Goal: Task Accomplishment & Management: Manage account settings

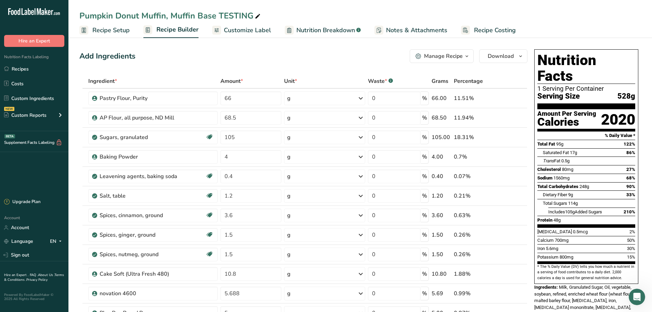
click at [315, 60] on div "Add Ingredients Manage Recipe Delete Recipe Duplicate Recipe Scale Recipe Save …" at bounding box center [303, 56] width 448 height 14
click at [39, 68] on link "Recipes" at bounding box center [34, 68] width 68 height 13
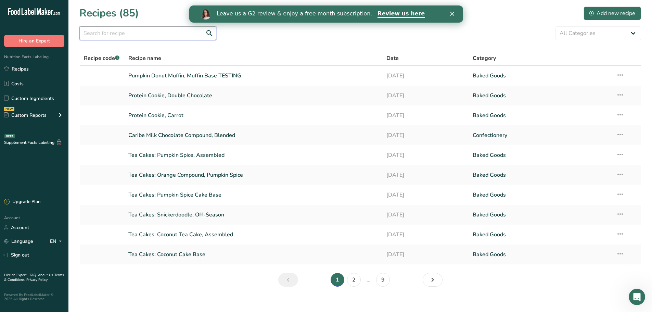
click at [162, 37] on input "text" at bounding box center [147, 33] width 137 height 14
type input "donut"
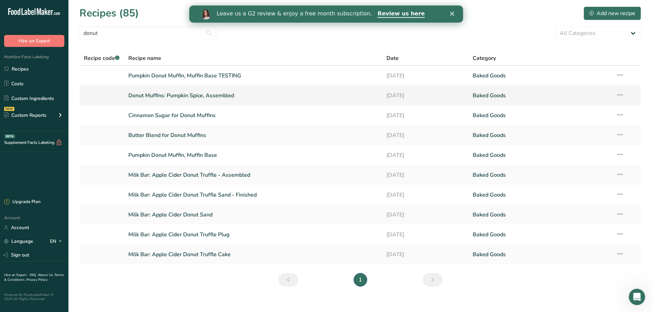
click at [161, 94] on link "Donut Muffins: Pumpkin Spice, Assembled" at bounding box center [253, 95] width 250 height 14
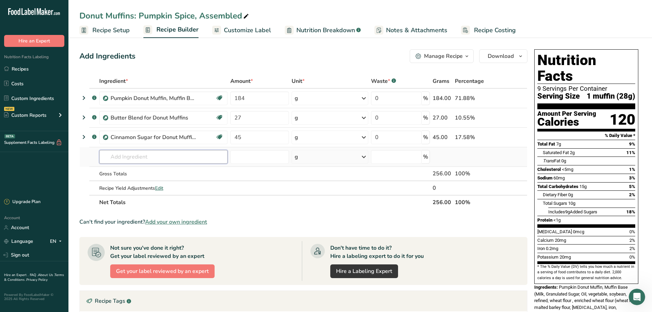
click at [140, 152] on input "text" at bounding box center [163, 157] width 128 height 14
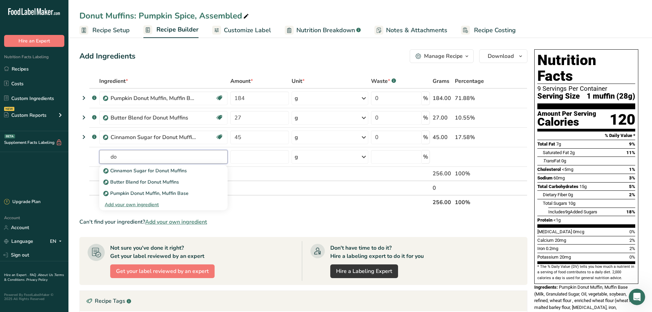
type input "d"
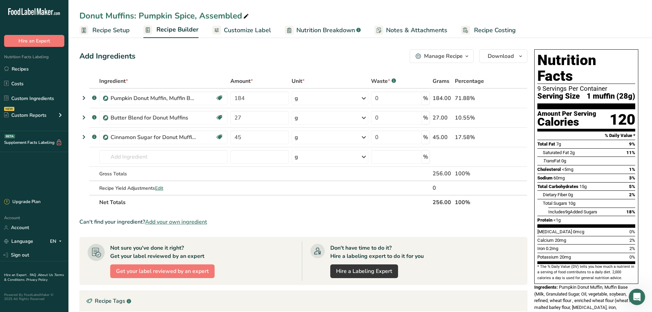
click at [200, 50] on div "Add Ingredients Manage Recipe Delete Recipe Duplicate Recipe Scale Recipe Save …" at bounding box center [303, 56] width 448 height 14
click at [23, 67] on link "Recipes" at bounding box center [34, 68] width 68 height 13
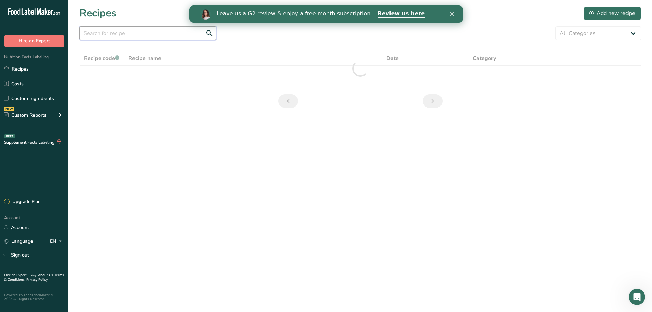
click at [147, 30] on input "text" at bounding box center [147, 33] width 137 height 14
type input "donut"
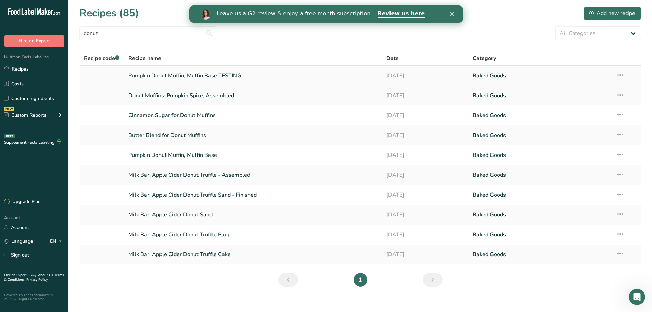
click at [620, 73] on icon at bounding box center [620, 75] width 8 height 12
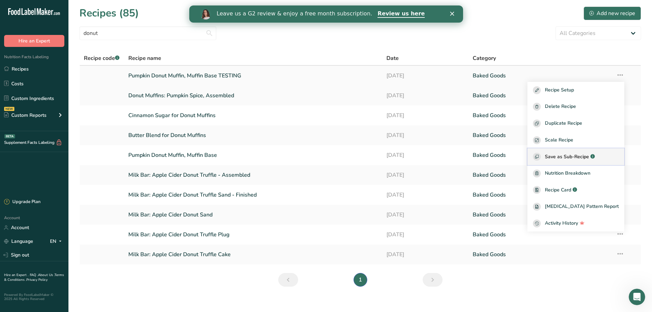
click at [587, 155] on span "Save as Sub-Recipe" at bounding box center [567, 156] width 44 height 7
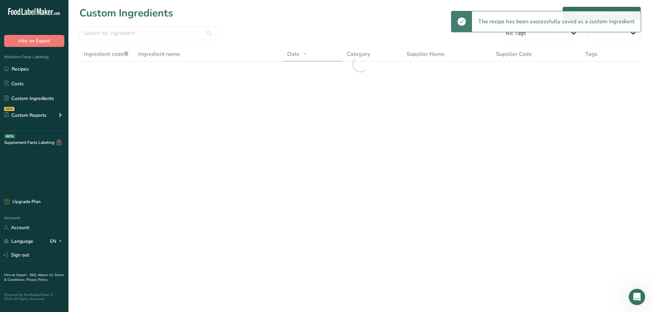
select select "30"
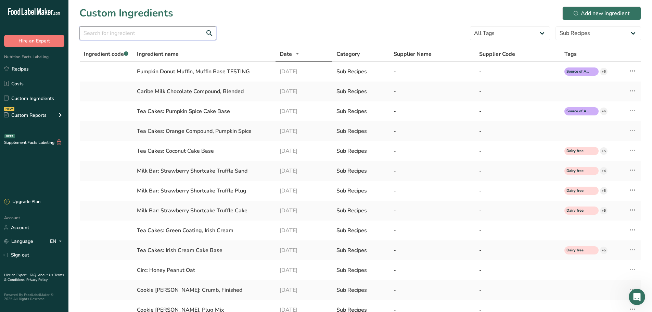
click at [126, 34] on input "text" at bounding box center [147, 33] width 137 height 14
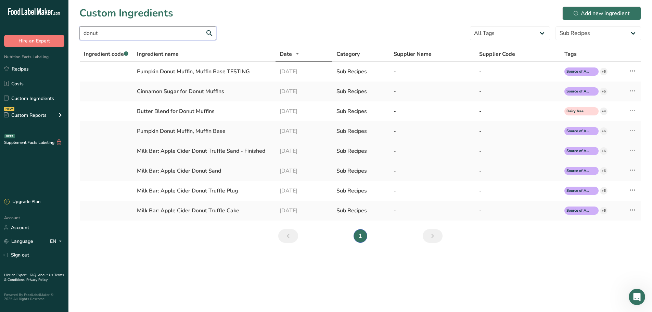
type input "donut"
click at [14, 66] on link "Recipes" at bounding box center [34, 68] width 68 height 13
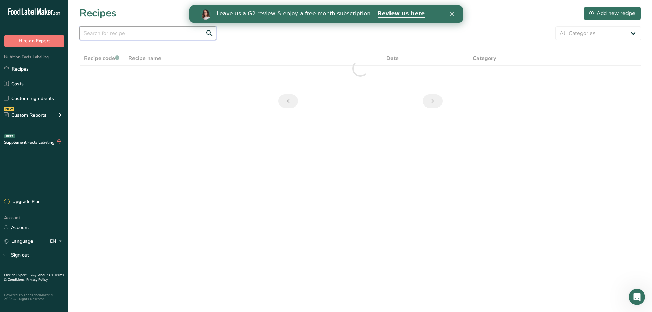
click at [139, 34] on input "text" at bounding box center [147, 33] width 137 height 14
type input "donut"
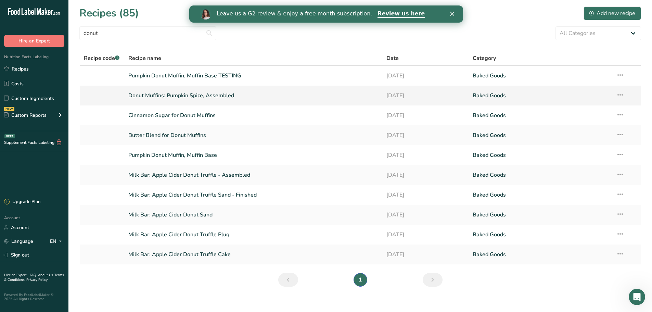
click at [147, 95] on link "Donut Muffins: Pumpkin Spice, Assembled" at bounding box center [253, 95] width 250 height 14
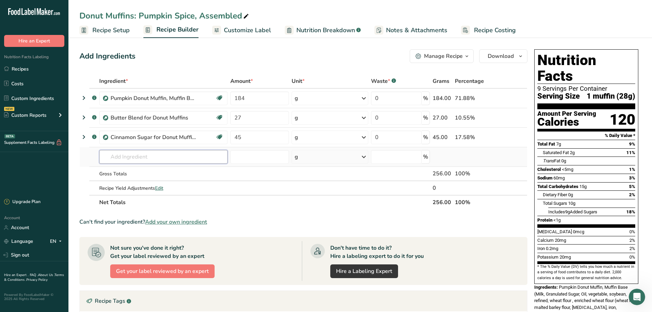
click at [138, 161] on input "text" at bounding box center [163, 157] width 128 height 14
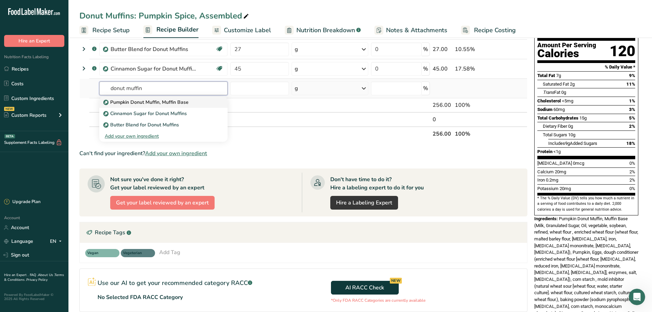
scroll to position [34, 0]
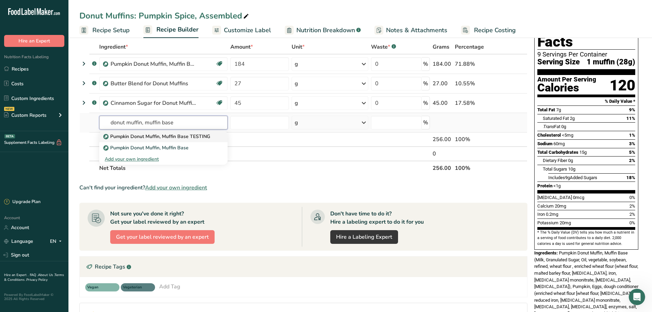
type input "donut muffin, muffin base"
click at [172, 138] on p "Pumpkin Donut Muffin, Muffin Base TESTING" at bounding box center [157, 136] width 105 height 7
type input "Pumpkin Donut Muffin, Muffin Base TESTING"
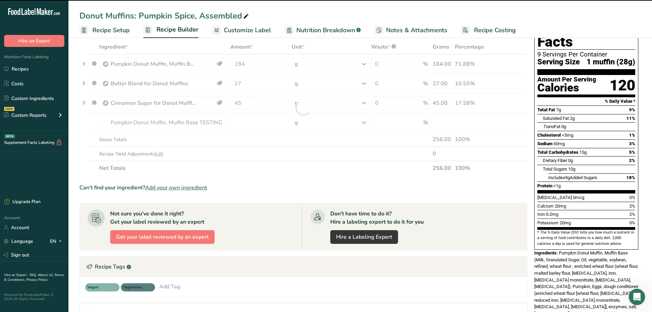
type input "0"
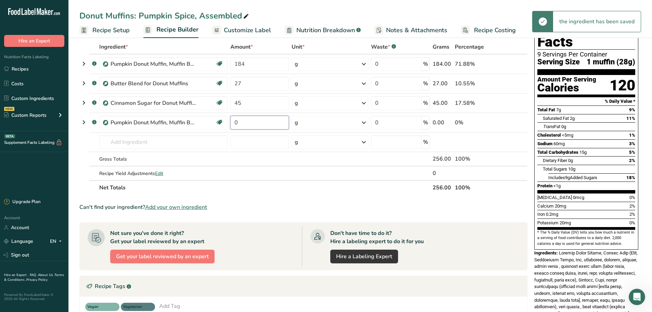
click at [246, 125] on input "0" at bounding box center [259, 123] width 59 height 14
type input "184"
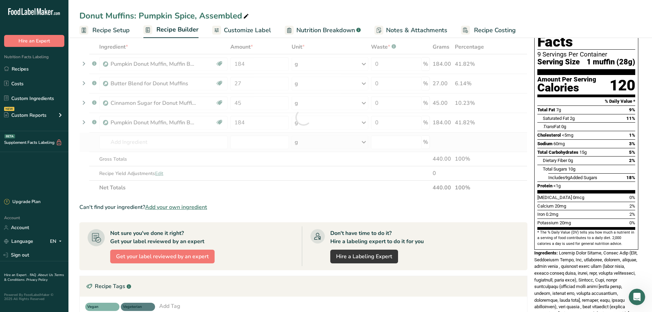
click at [259, 134] on div "Ingredient * Amount * Unit * Waste * .a-a{fill:#347362;}.b-a{fill:#fff;} Grams …" at bounding box center [303, 117] width 448 height 155
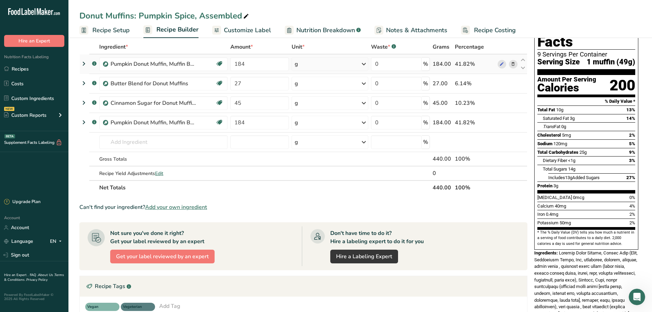
click at [513, 63] on icon at bounding box center [513, 64] width 5 height 7
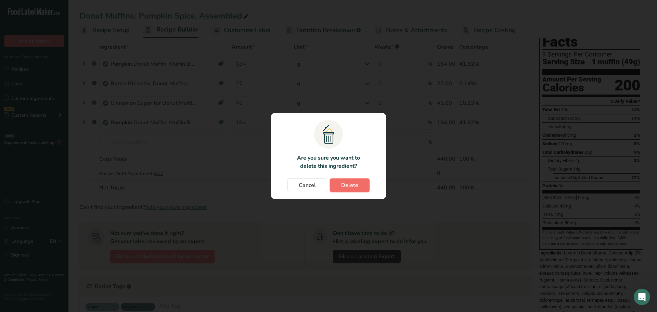
click at [353, 183] on span "Delete" at bounding box center [349, 185] width 17 height 8
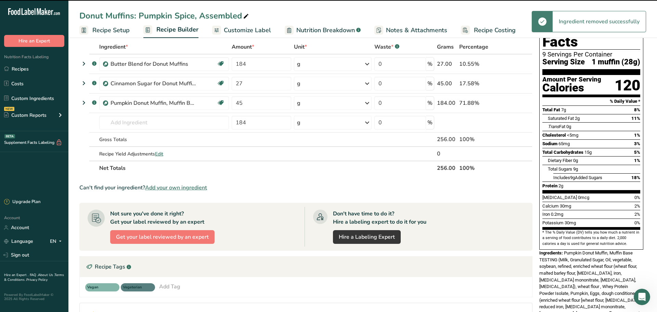
type input "27"
type input "45"
type input "184"
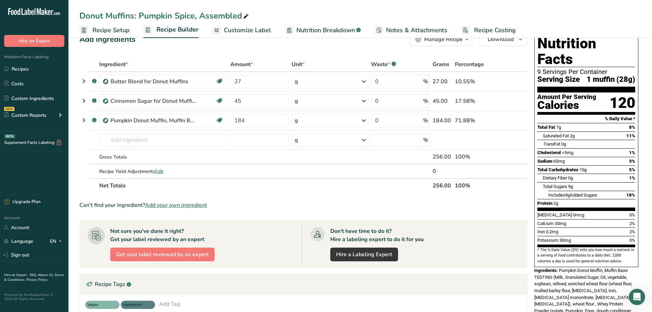
scroll to position [0, 0]
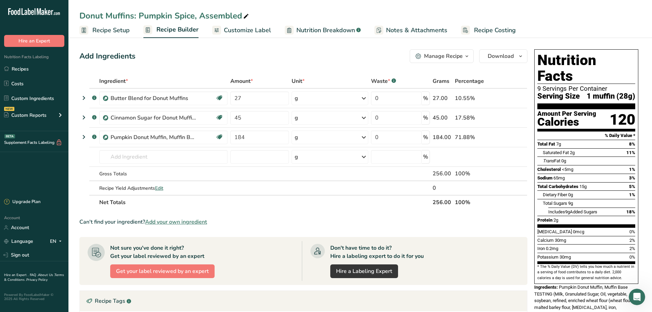
click at [571, 111] on div "Amount Per Serving" at bounding box center [566, 114] width 59 height 7
click at [448, 57] on div "Manage Recipe" at bounding box center [443, 56] width 39 height 8
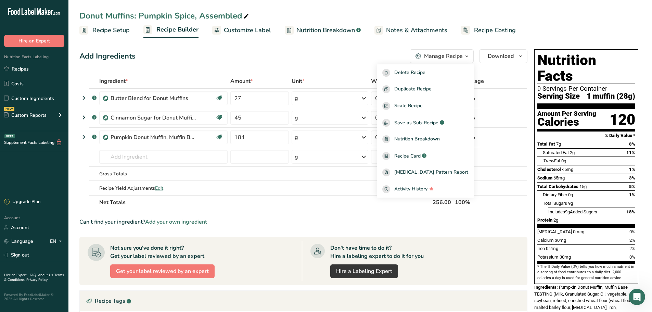
drag, startPoint x: 256, startPoint y: 32, endPoint x: 323, endPoint y: 33, distance: 66.4
click at [256, 32] on span "Customize Label" at bounding box center [247, 30] width 47 height 9
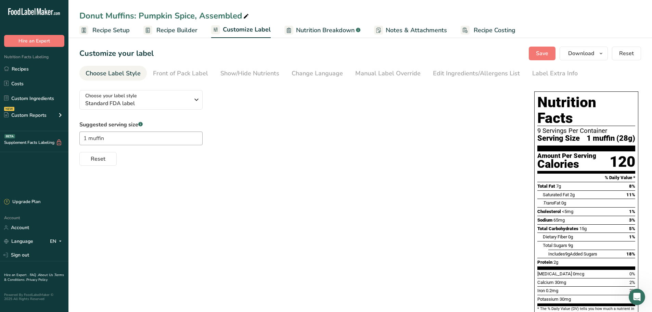
click at [328, 28] on span "Nutrition Breakdown" at bounding box center [325, 30] width 59 height 9
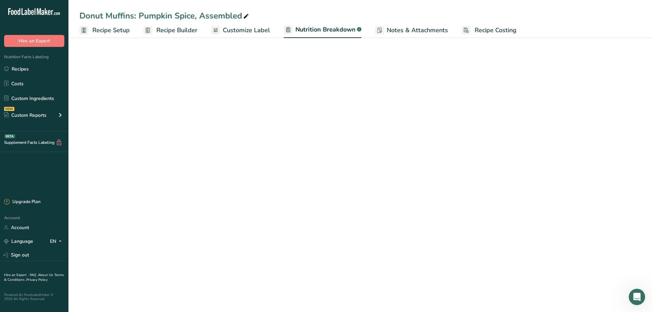
select select "Calories"
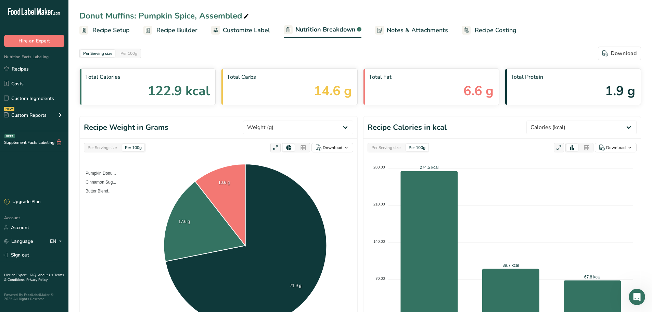
click at [101, 29] on span "Recipe Setup" at bounding box center [110, 30] width 37 height 9
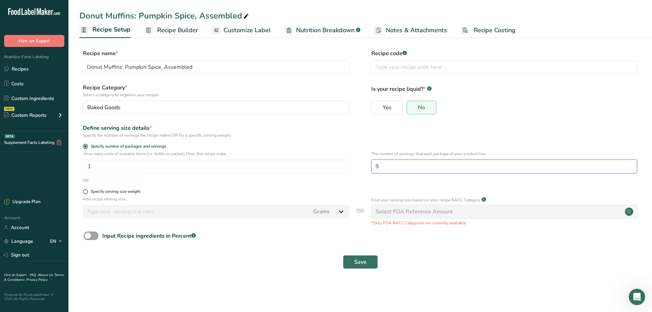
click at [382, 164] on input "9" at bounding box center [504, 166] width 266 height 14
type input "4.5"
click at [288, 164] on input "1" at bounding box center [217, 166] width 266 height 14
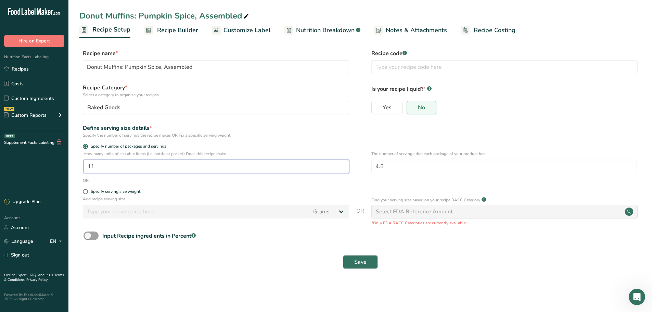
type input "1"
click at [277, 124] on form "Recipe name * Donut Muffins: Pumpkin Spice, Assembled Recipe code .a-a{fill:#34…" at bounding box center [360, 160] width 562 height 223
click at [360, 262] on span "Save" at bounding box center [360, 262] width 12 height 8
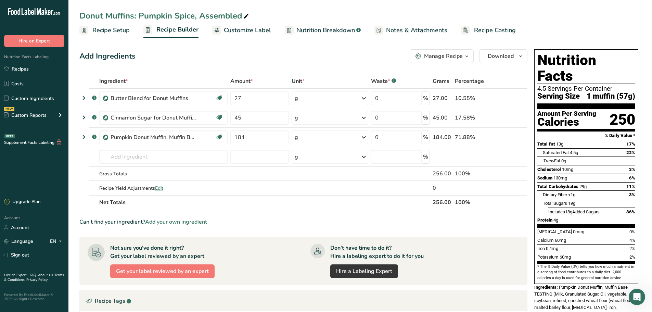
click at [311, 27] on span "Nutrition Breakdown" at bounding box center [325, 30] width 59 height 9
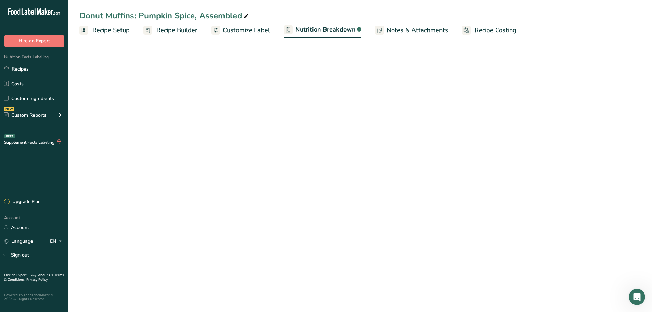
select select "Calories"
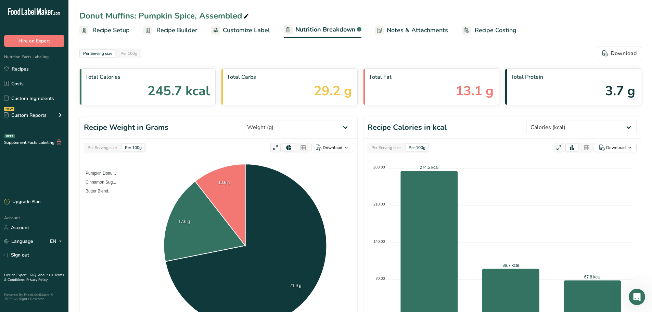
click at [113, 26] on span "Recipe Setup" at bounding box center [110, 30] width 37 height 9
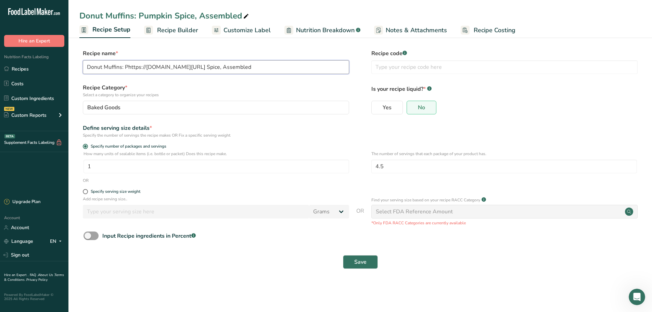
type input "Donut Muffins: Pumpkin Spice, Assembled"
click at [222, 36] on link "Customize Label" at bounding box center [241, 30] width 59 height 15
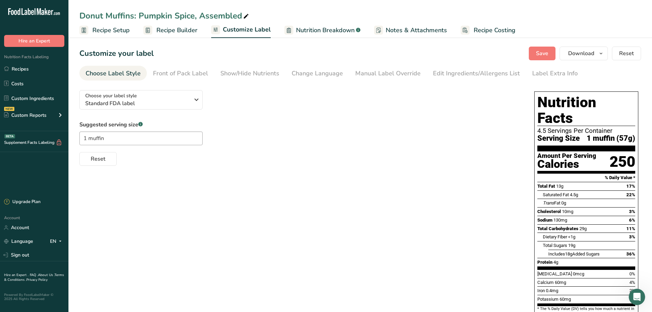
click at [98, 31] on span "Recipe Setup" at bounding box center [110, 30] width 37 height 9
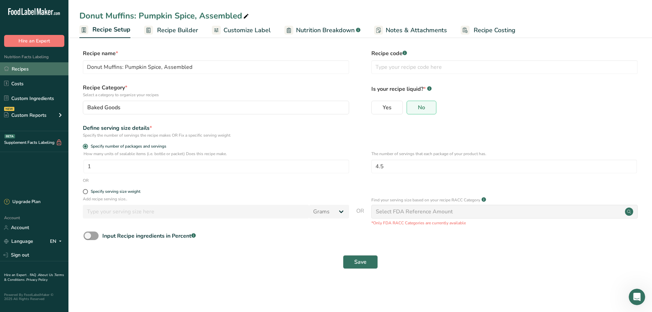
click at [24, 67] on link "Recipes" at bounding box center [34, 68] width 68 height 13
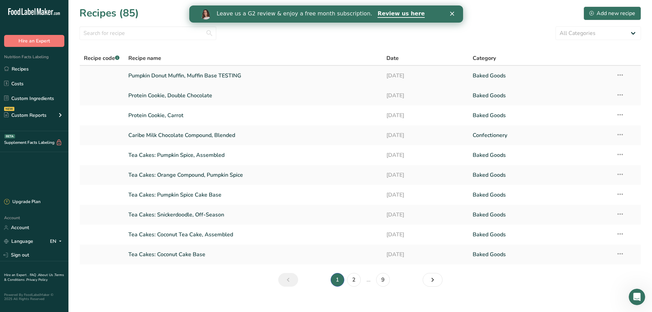
click at [215, 75] on link "Pumpkin Donut Muffin, Muffin Base TESTING" at bounding box center [253, 75] width 250 height 14
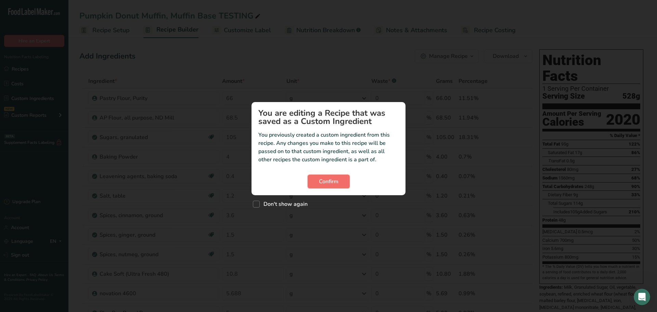
click at [328, 180] on span "Confirm" at bounding box center [329, 181] width 20 height 8
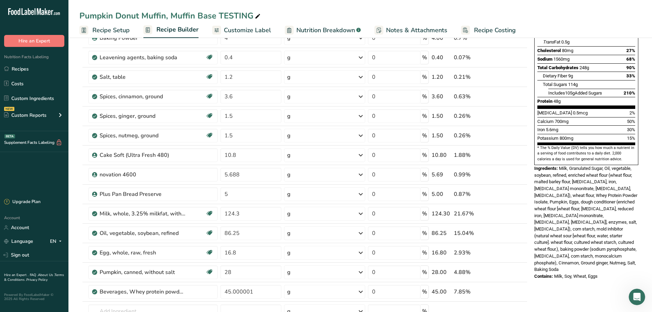
scroll to position [137, 0]
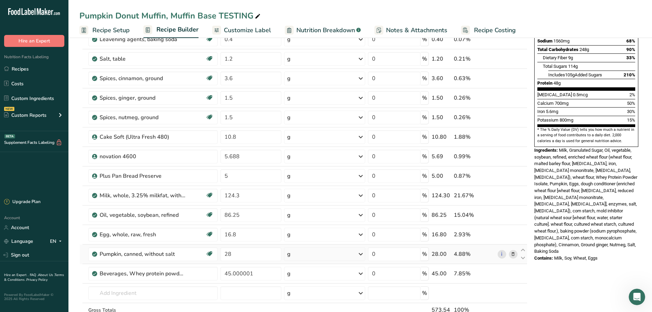
click at [511, 254] on icon at bounding box center [513, 254] width 5 height 7
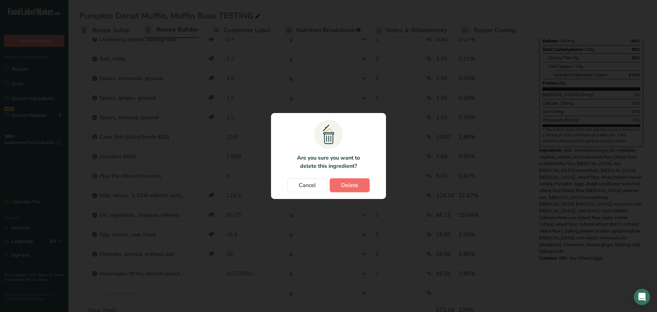
click at [341, 182] on button "Delete" at bounding box center [350, 185] width 40 height 14
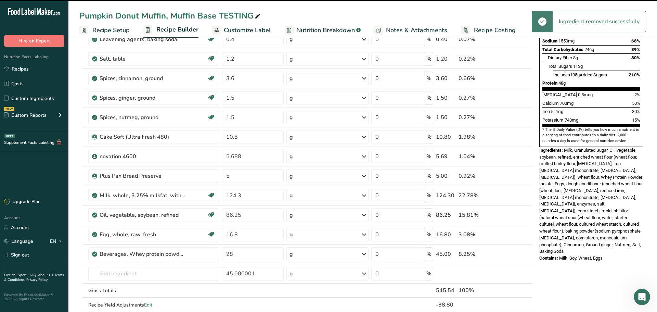
type input "45.000001"
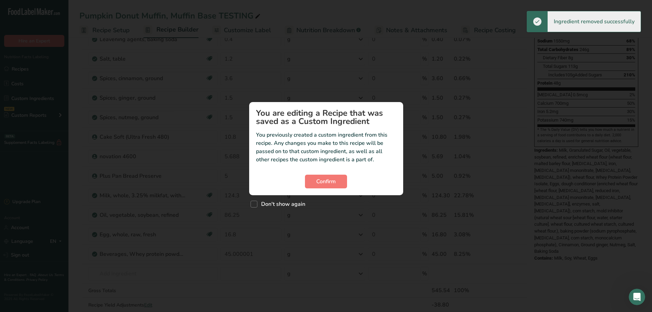
click at [125, 271] on div "Custom ingredient modal" at bounding box center [326, 156] width 652 height 312
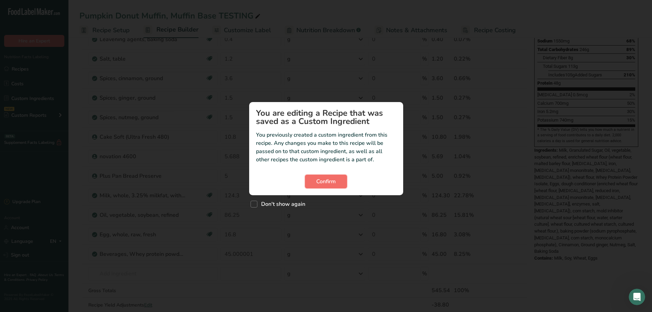
click at [330, 181] on span "Confirm" at bounding box center [326, 181] width 20 height 8
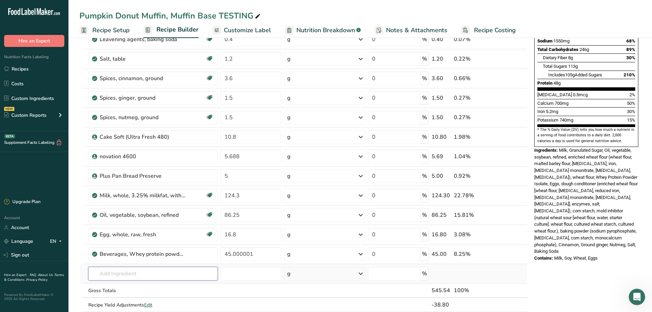
click at [120, 274] on input "text" at bounding box center [153, 274] width 130 height 14
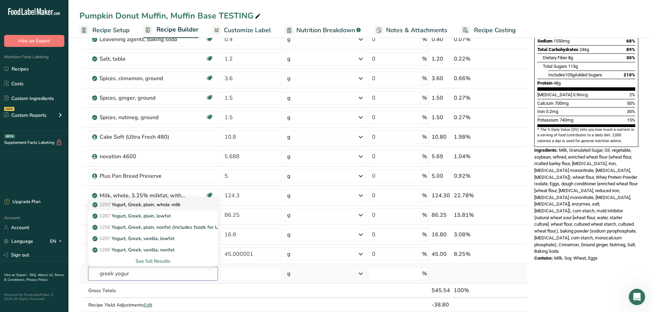
type input "greek yogur"
click at [140, 206] on p "1293 Yogurt, Greek, plain, whole milk" at bounding box center [137, 204] width 87 height 7
type input "Yogurt, Greek, plain, whole milk"
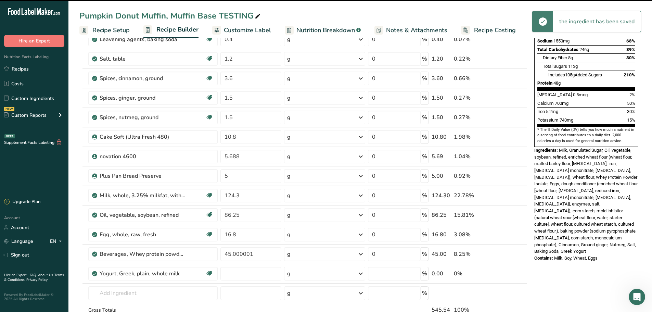
type input "0"
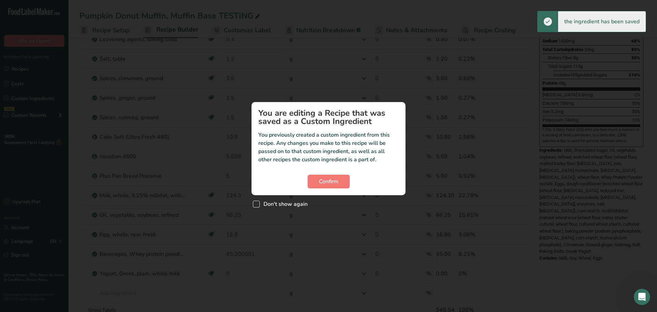
click at [264, 203] on span "Don't show again" at bounding box center [284, 204] width 48 height 7
click at [257, 203] on input "Don't show again" at bounding box center [255, 204] width 4 height 4
checkbox input "true"
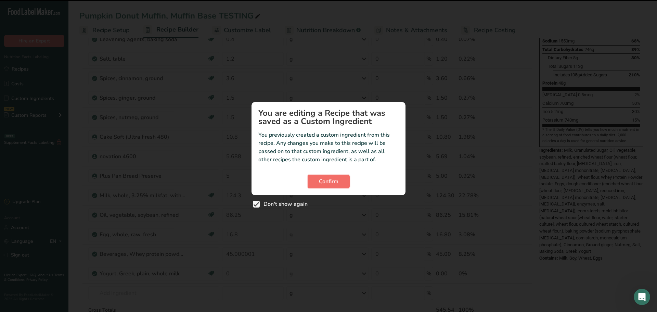
click at [324, 184] on span "Confirm" at bounding box center [329, 181] width 20 height 8
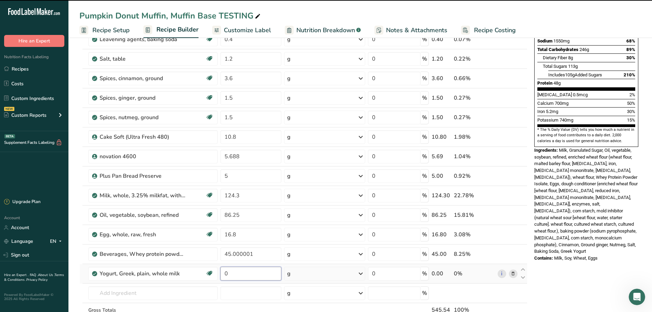
click at [243, 272] on input "0" at bounding box center [250, 274] width 61 height 14
click at [237, 272] on input "0" at bounding box center [250, 274] width 61 height 14
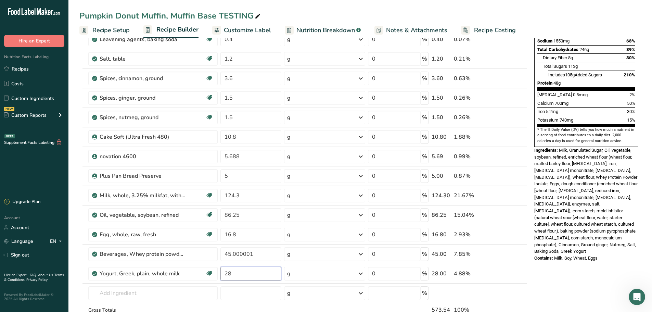
type input "28"
click at [553, 297] on div "Nutrition Facts 1 Serving Per Container Serving Size 507g Amount Per Serving Ca…" at bounding box center [586, 256] width 110 height 693
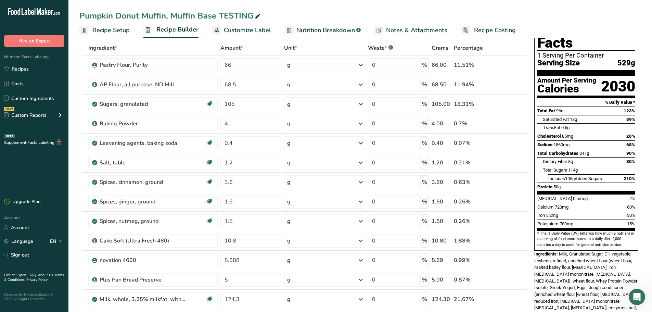
scroll to position [0, 0]
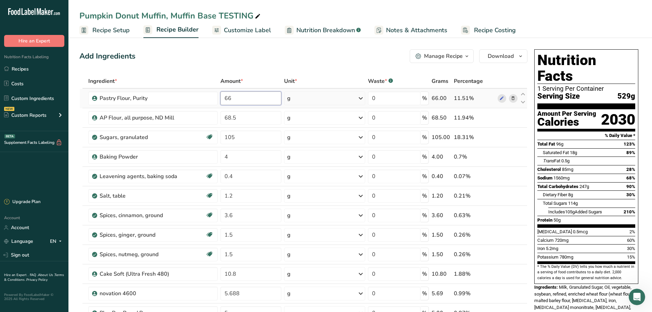
click at [244, 97] on input "66" at bounding box center [250, 98] width 61 height 14
drag, startPoint x: 244, startPoint y: 97, endPoint x: 230, endPoint y: 97, distance: 14.0
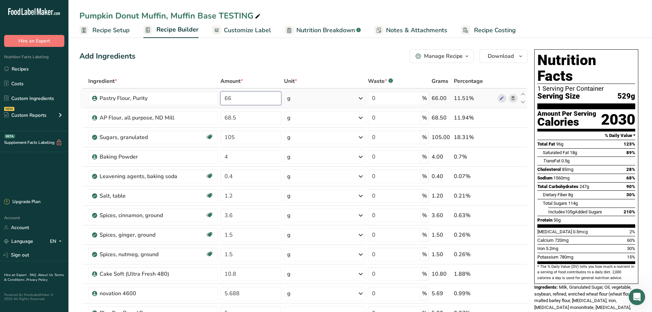
click at [230, 97] on input "66" at bounding box center [250, 98] width 61 height 14
type input "36"
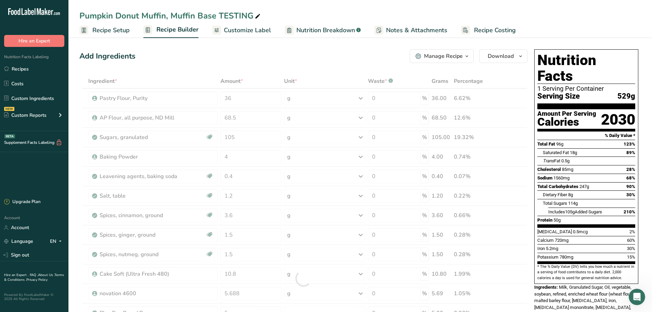
click at [241, 53] on div "Add Ingredients Manage Recipe Delete Recipe Duplicate Recipe Scale Recipe Save …" at bounding box center [303, 56] width 448 height 14
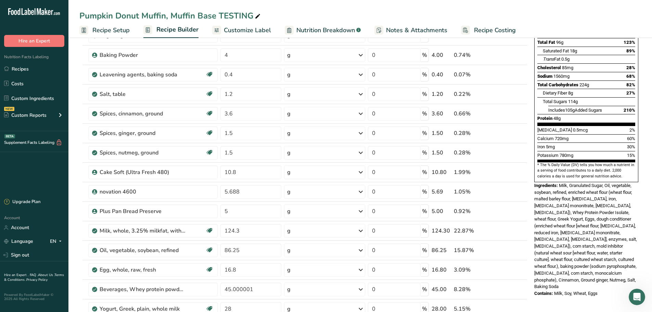
scroll to position [137, 0]
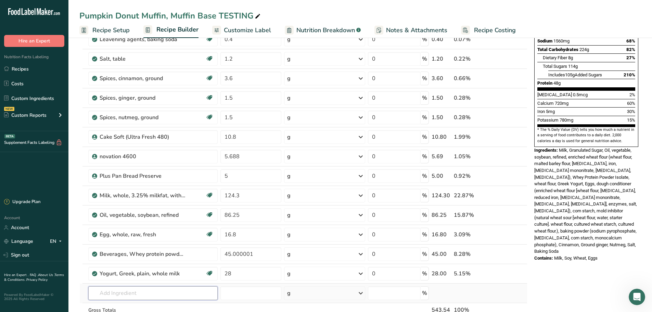
click at [165, 296] on input "text" at bounding box center [153, 293] width 130 height 14
drag, startPoint x: 244, startPoint y: 274, endPoint x: 216, endPoint y: 273, distance: 27.7
click at [216, 273] on tr "Yogurt, Greek, plain, whole milk [MEDICAL_DATA] Effect Gluten free Vegetarian S…" at bounding box center [303, 274] width 447 height 20
type input "152"
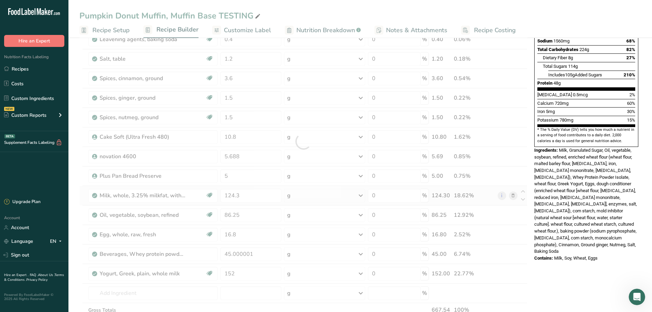
click at [513, 195] on div "Ingredient * Amount * Unit * Waste * .a-a{fill:#347362;}.b-a{fill:#fff;} Grams …" at bounding box center [303, 141] width 448 height 409
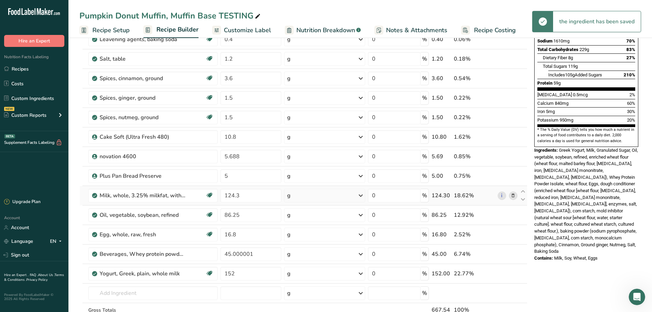
click at [513, 195] on icon at bounding box center [513, 195] width 5 height 7
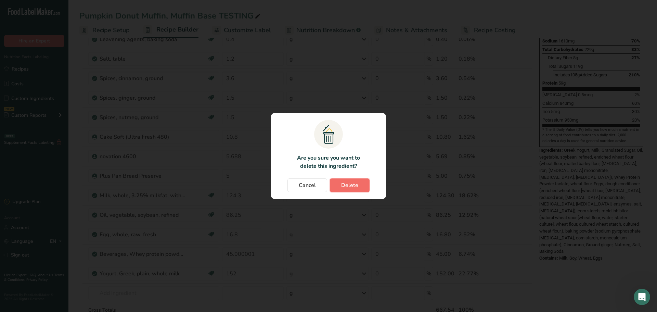
click at [353, 188] on span "Delete" at bounding box center [349, 185] width 17 height 8
type input "86.25"
type input "16.8"
type input "45.000001"
type input "152"
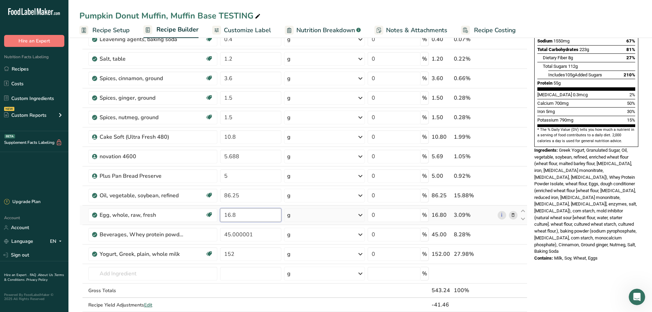
click at [246, 213] on input "16.8" at bounding box center [250, 215] width 61 height 14
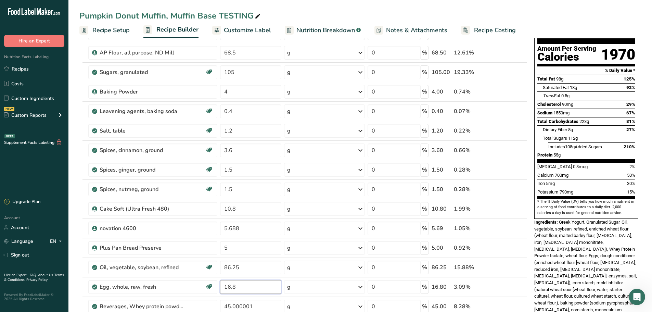
scroll to position [0, 0]
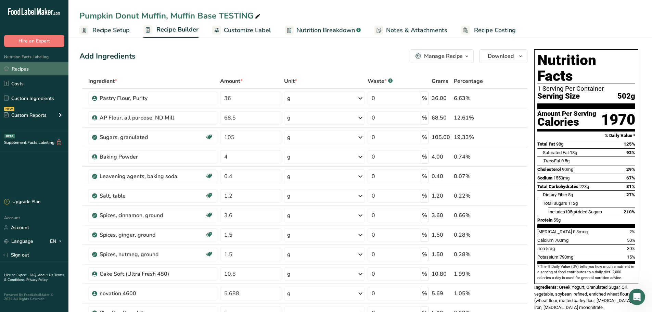
click at [32, 65] on link "Recipes" at bounding box center [34, 68] width 68 height 13
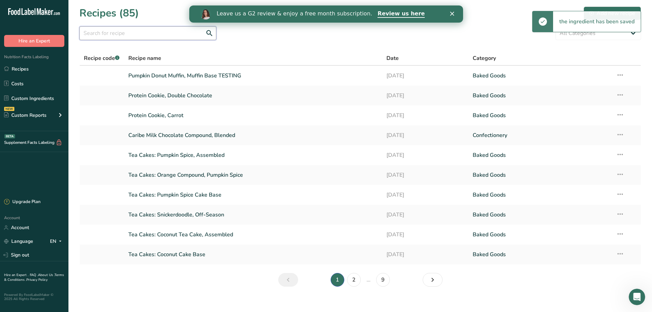
click at [142, 37] on input "text" at bounding box center [147, 33] width 137 height 14
type input "donut"
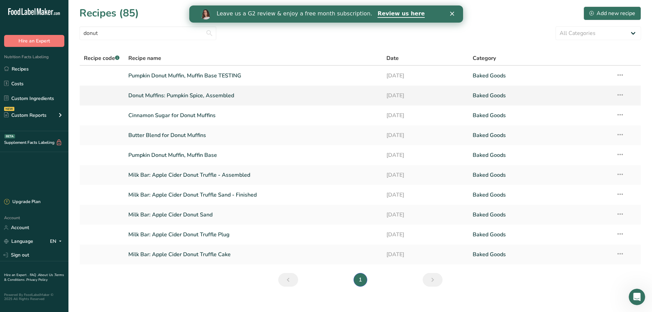
click at [166, 94] on link "Donut Muffins: Pumpkin Spice, Assembled" at bounding box center [253, 95] width 250 height 14
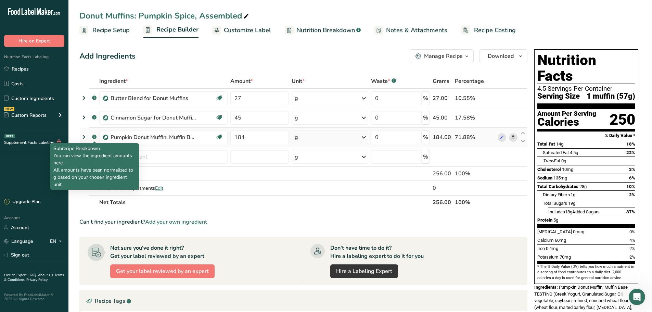
click at [94, 135] on rect at bounding box center [94, 136] width 4 height 4
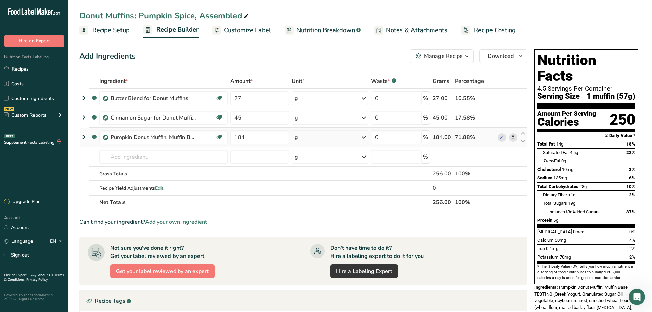
click at [94, 139] on rect at bounding box center [94, 136] width 4 height 4
click at [85, 134] on icon at bounding box center [84, 137] width 8 height 12
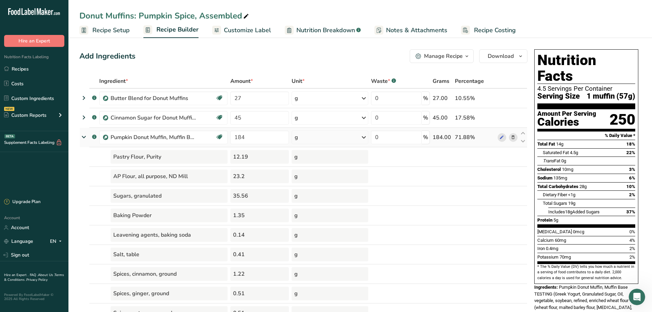
click at [85, 134] on icon at bounding box center [84, 137] width 12 height 8
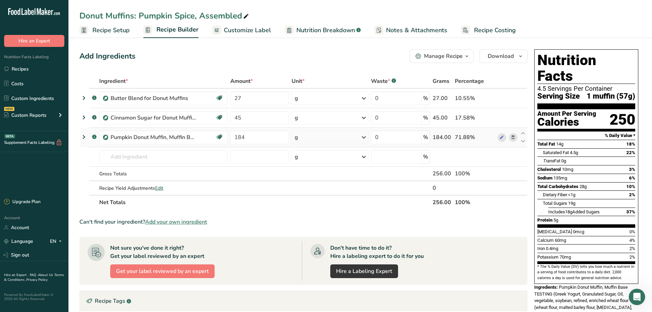
click at [85, 134] on icon at bounding box center [84, 137] width 8 height 12
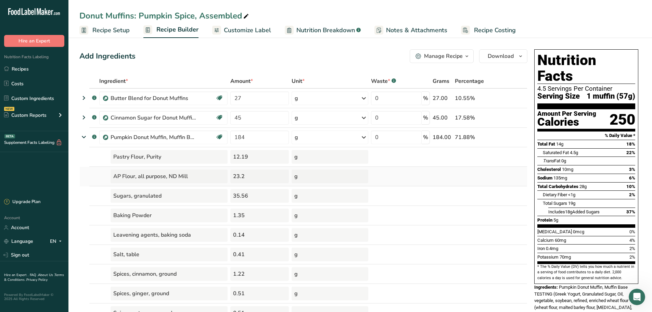
click at [144, 173] on div "AP Flour, all purpose, ND Mill" at bounding box center [169, 176] width 117 height 14
click at [84, 138] on icon at bounding box center [84, 137] width 12 height 8
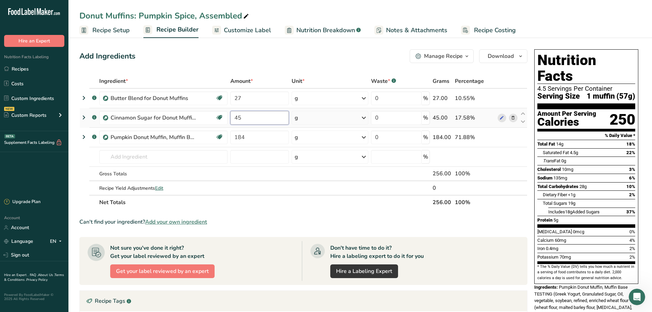
click at [256, 118] on input "45" at bounding box center [259, 118] width 59 height 14
type input "4"
type input "0"
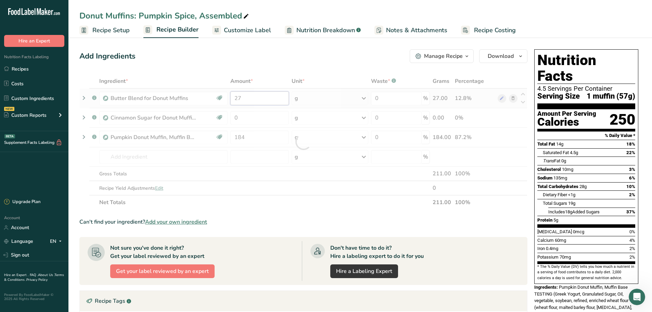
click at [261, 99] on div "Ingredient * Amount * Unit * Waste * .a-a{fill:#347362;}.b-a{fill:#fff;} Grams …" at bounding box center [303, 142] width 448 height 136
type input "2"
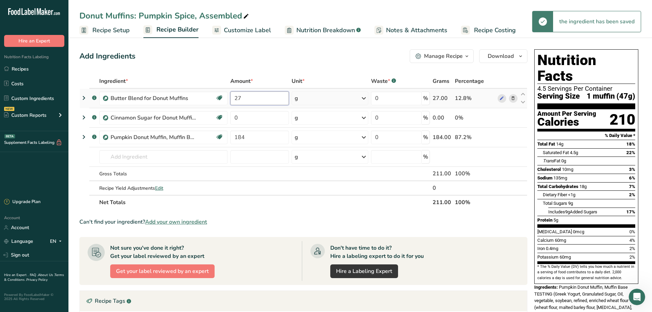
type input "2"
type input "0"
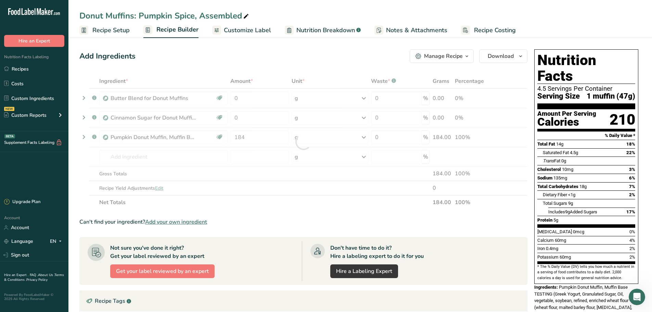
click at [286, 69] on div "Add Ingredients Manage Recipe Delete Recipe Duplicate Recipe Scale Recipe Save …" at bounding box center [305, 250] width 452 height 406
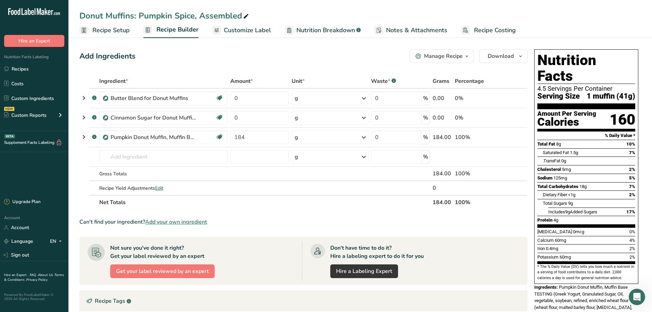
click at [98, 27] on span "Recipe Setup" at bounding box center [110, 30] width 37 height 9
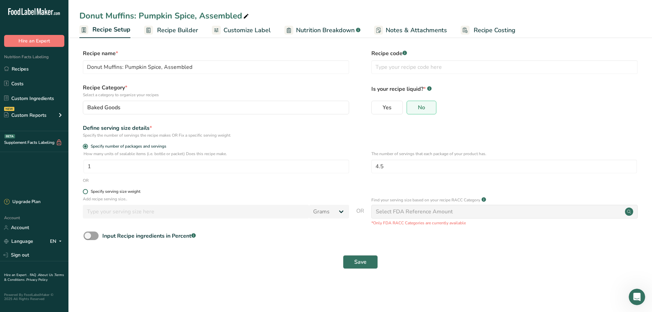
click at [85, 191] on span at bounding box center [85, 191] width 5 height 5
click at [85, 191] on input "Specify serving size weight" at bounding box center [85, 191] width 4 height 4
radio input "true"
radio input "false"
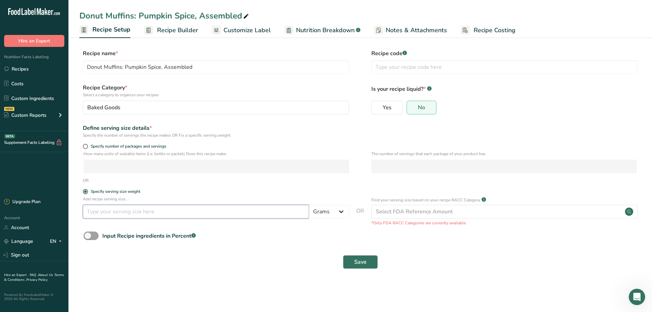
click at [96, 214] on input "number" at bounding box center [196, 212] width 226 height 14
type input "56.5"
click at [120, 268] on div "Save" at bounding box center [360, 262] width 553 height 14
click at [255, 27] on span "Customize Label" at bounding box center [246, 30] width 47 height 9
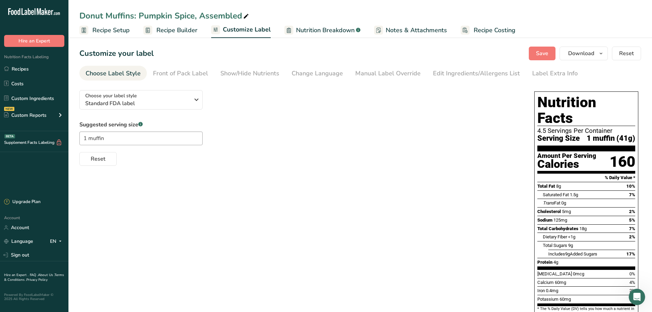
click at [106, 29] on span "Recipe Setup" at bounding box center [110, 30] width 37 height 9
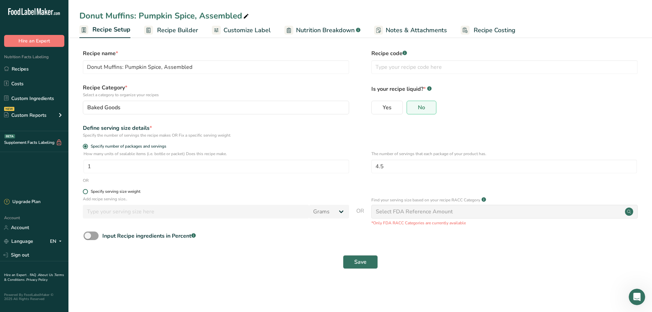
click at [87, 193] on span at bounding box center [85, 191] width 5 height 5
click at [87, 193] on input "Specify serving size weight" at bounding box center [85, 191] width 4 height 4
radio input "true"
radio input "false"
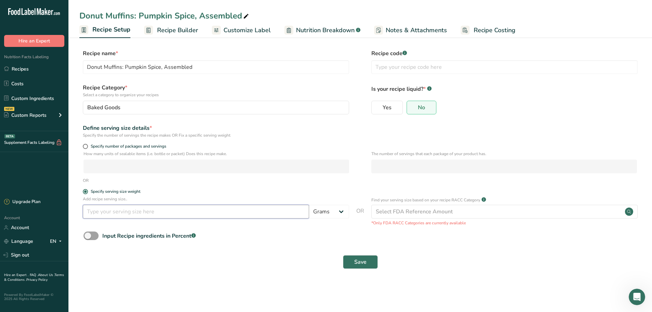
click at [98, 210] on input "number" at bounding box center [196, 212] width 226 height 14
type input "56.5"
click at [347, 263] on button "Save" at bounding box center [360, 262] width 35 height 14
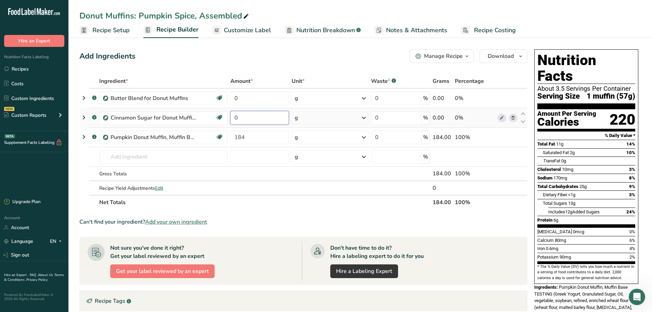
click at [256, 114] on input "0" at bounding box center [259, 118] width 59 height 14
type input "45"
click at [251, 97] on div "Ingredient * Amount * Unit * Waste * .a-a{fill:#347362;}.b-a{fill:#fff;} Grams …" at bounding box center [303, 142] width 448 height 136
type input "27"
click at [274, 50] on div "Add Ingredients Manage Recipe Delete Recipe Duplicate Recipe Scale Recipe Save …" at bounding box center [303, 56] width 448 height 14
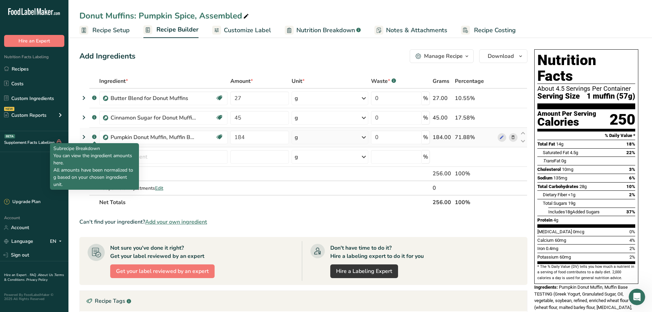
click at [95, 136] on rect at bounding box center [94, 136] width 4 height 4
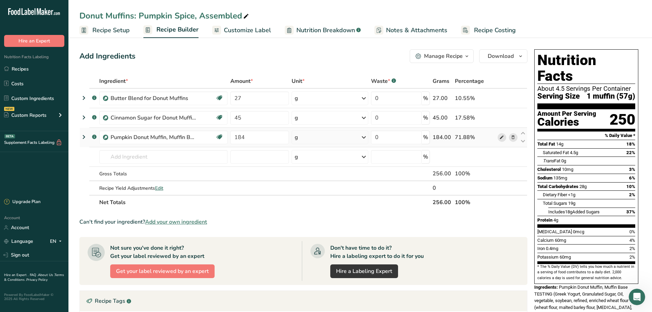
click at [502, 138] on icon at bounding box center [501, 137] width 5 height 7
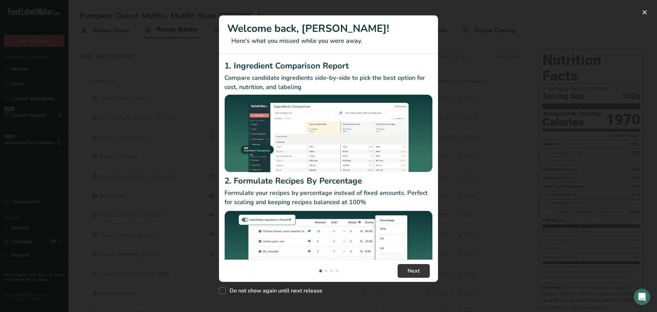
click at [426, 229] on img "New Features" at bounding box center [329, 250] width 208 height 82
click at [413, 269] on span "Next" at bounding box center [414, 271] width 12 height 8
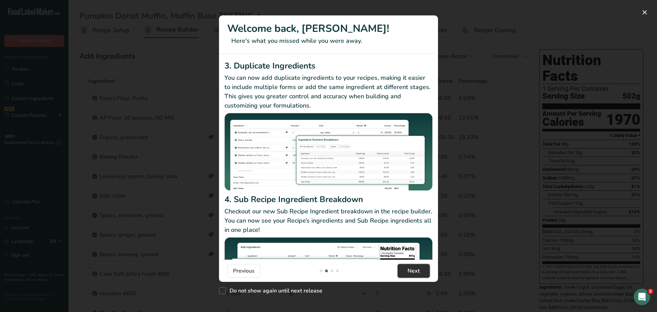
click at [413, 269] on span "Next" at bounding box center [414, 271] width 12 height 8
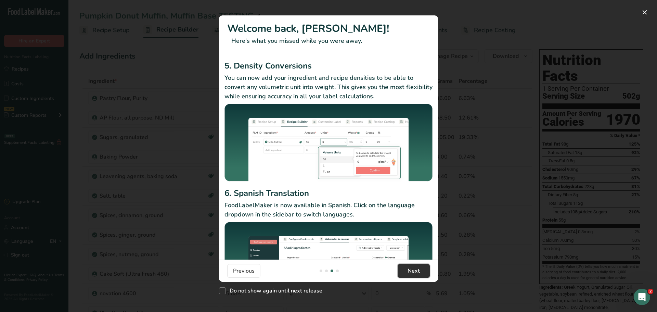
click at [413, 269] on span "Next" at bounding box center [414, 271] width 12 height 8
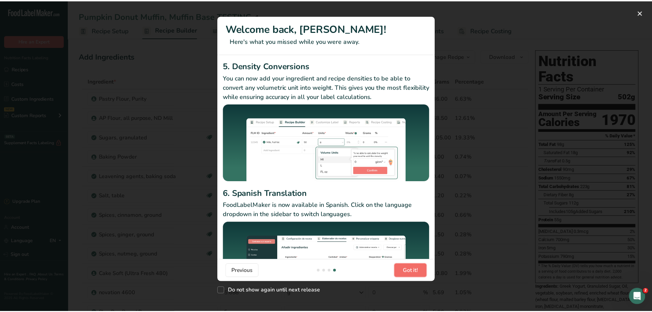
scroll to position [0, 657]
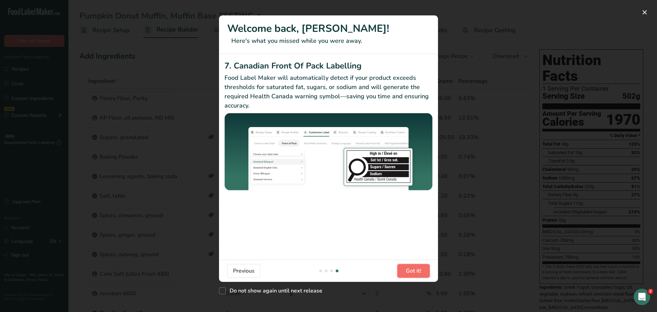
click at [413, 269] on span "Got it!" at bounding box center [413, 271] width 15 height 8
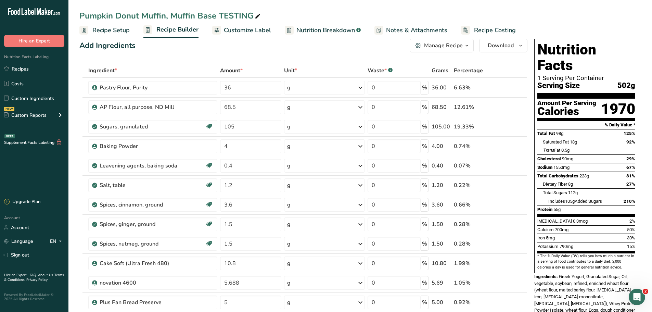
scroll to position [0, 0]
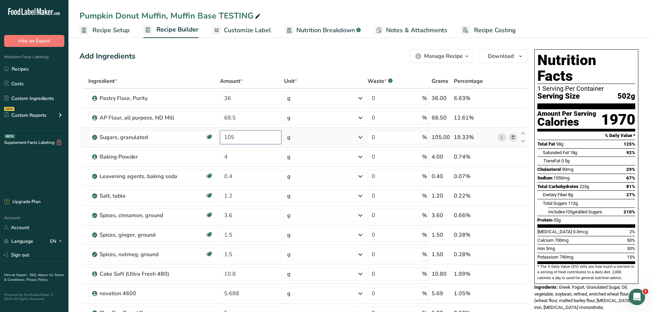
click at [236, 136] on input "105" at bounding box center [250, 137] width 61 height 14
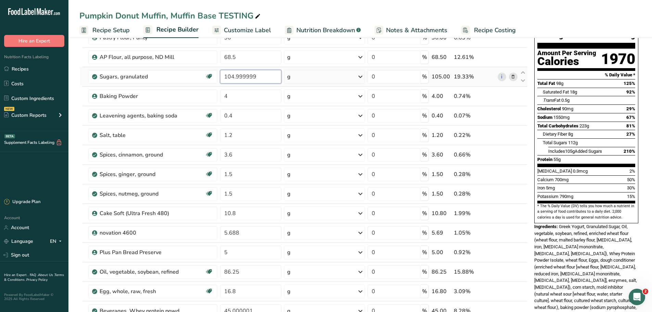
scroll to position [103, 0]
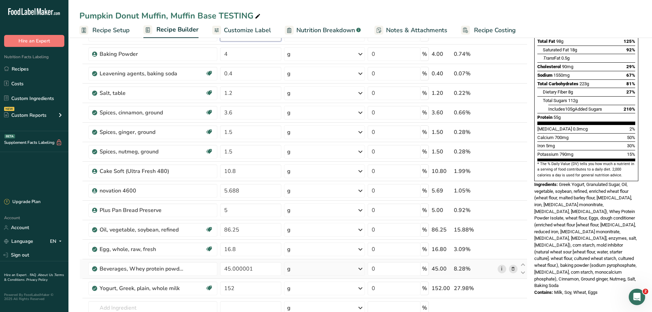
type input "104.999999"
click at [503, 271] on div "Ingredient * Amount * Unit * Waste * .a-a{fill:#347362;}.b-a{fill:#fff;} Grams …" at bounding box center [303, 165] width 448 height 389
